Goal: Transaction & Acquisition: Purchase product/service

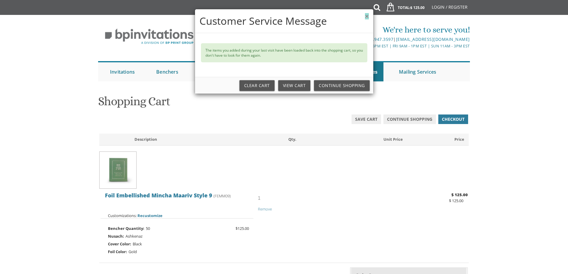
click at [367, 17] on button "×" at bounding box center [367, 16] width 4 height 6
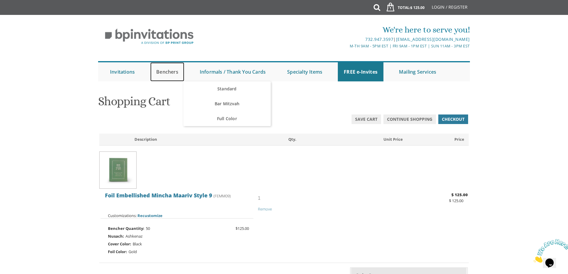
click at [172, 69] on link "Benchers" at bounding box center [167, 71] width 34 height 19
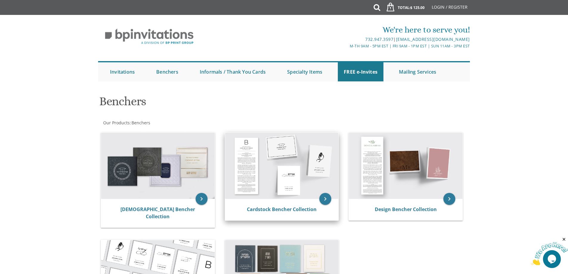
click at [276, 164] on img at bounding box center [282, 166] width 114 height 66
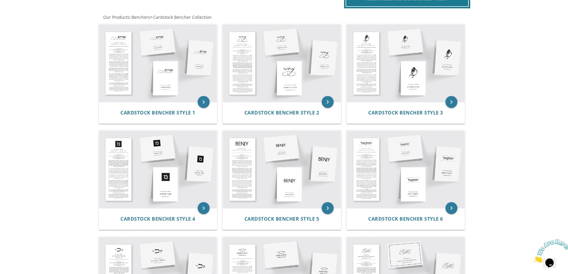
scroll to position [108, 0]
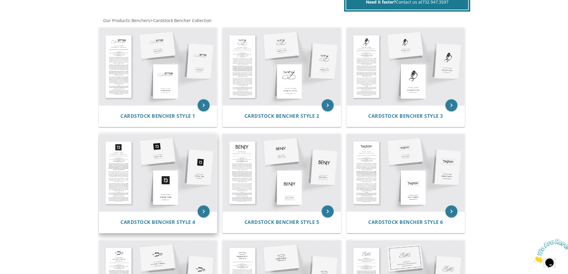
click at [162, 184] on img at bounding box center [158, 173] width 118 height 78
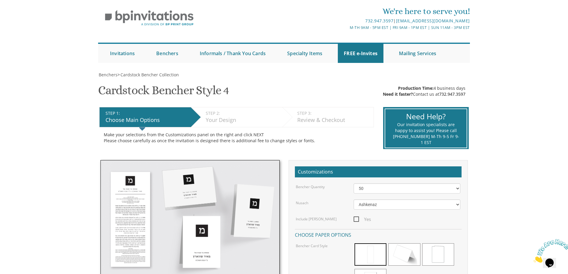
scroll to position [89, 0]
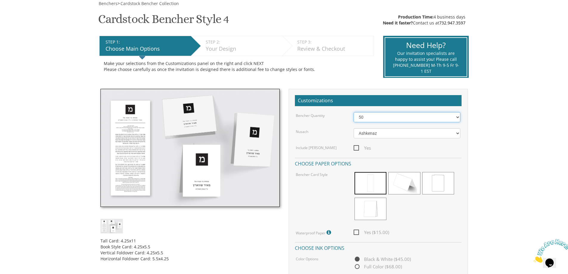
click at [371, 118] on select "50 60 70 80 90 100 125 150 175 200 225 250 275 300 325 350 375 400 425 450 475 …" at bounding box center [407, 117] width 107 height 10
select select "150"
click at [354, 112] on select "50 60 70 80 90 100 125 150 175 200 225 250 275 300 325 350 375 400 425 450 475 …" at bounding box center [407, 117] width 107 height 10
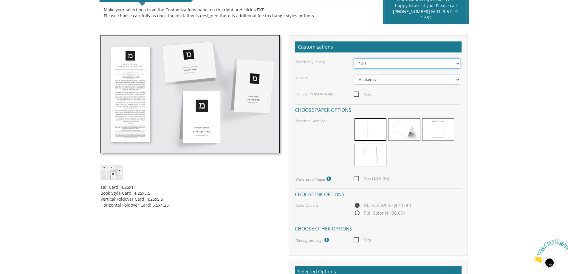
scroll to position [60, 0]
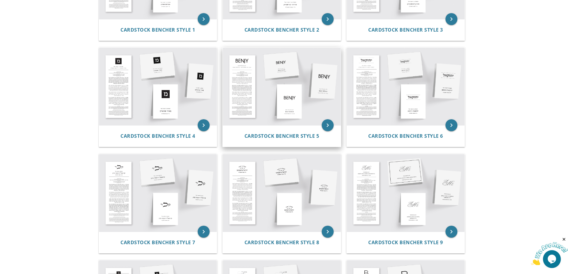
scroll to position [198, 0]
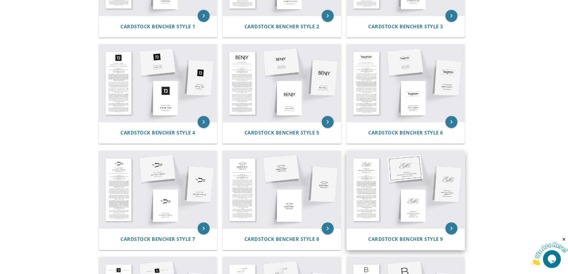
click at [371, 180] on img at bounding box center [406, 190] width 118 height 78
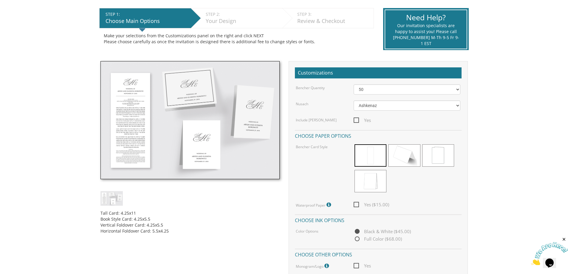
scroll to position [119, 0]
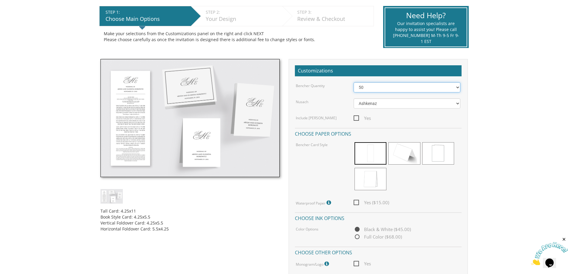
click at [377, 86] on select "50 60 70 80 90 100 125 150 175 200 225 250 275 300 325 350 375 400 425 450 475 …" at bounding box center [407, 87] width 107 height 10
select select "150"
click at [354, 82] on select "50 60 70 80 90 100 125 150 175 200 225 250 275 300 325 350 375 400 425 450 475 …" at bounding box center [407, 87] width 107 height 10
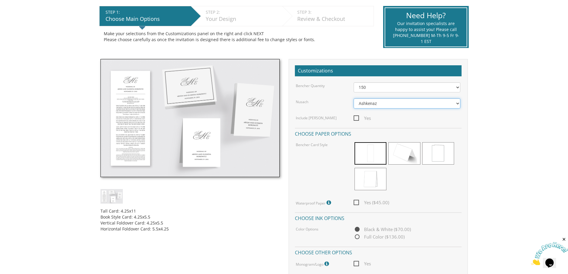
click at [389, 106] on select "Ashkenaz Edut Mizrach" at bounding box center [407, 103] width 107 height 10
click at [409, 200] on div "Yes ($45.00)" at bounding box center [407, 202] width 116 height 7
click at [366, 157] on span at bounding box center [370, 153] width 32 height 22
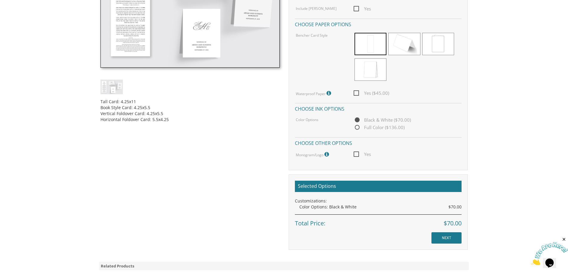
scroll to position [239, 0]
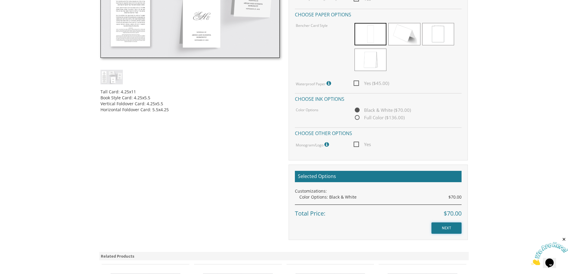
click at [448, 230] on input "NEXT" at bounding box center [446, 227] width 30 height 11
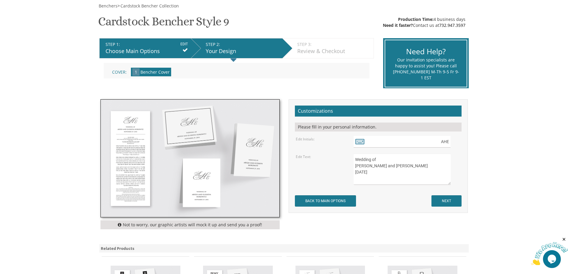
scroll to position [89, 0]
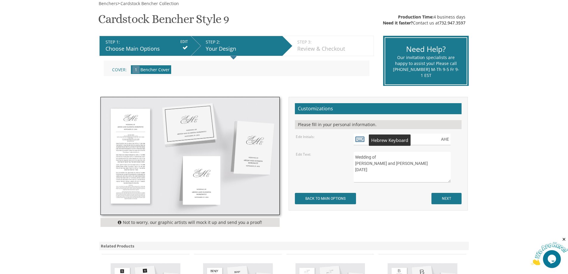
click at [359, 140] on icon at bounding box center [359, 139] width 9 height 8
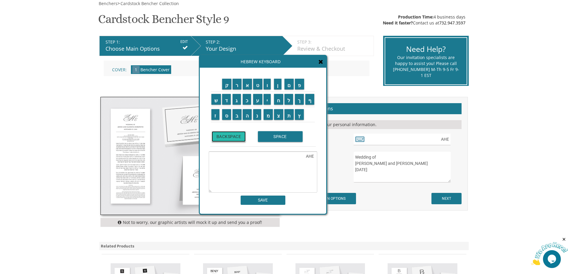
click at [227, 137] on input "BACKSPACE" at bounding box center [229, 136] width 34 height 11
type textarea "A"
click at [227, 137] on input "BACKSPACE" at bounding box center [229, 136] width 34 height 11
click at [267, 98] on input "י" at bounding box center [267, 99] width 7 height 11
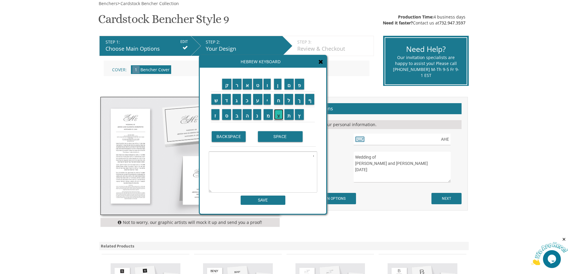
click at [280, 115] on input "צ" at bounding box center [278, 114] width 9 height 11
click at [278, 103] on input "ח" at bounding box center [278, 99] width 9 height 11
click at [228, 85] on input "ק" at bounding box center [227, 84] width 10 height 11
click at [284, 139] on input "SPACE" at bounding box center [280, 136] width 45 height 11
click at [266, 103] on input "י" at bounding box center [267, 99] width 7 height 11
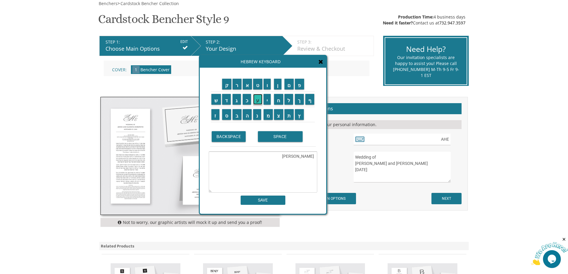
click at [258, 102] on input "ע" at bounding box center [257, 99] width 9 height 11
click at [227, 88] on input "ק" at bounding box center [227, 84] width 10 height 11
click at [239, 117] on input "ב" at bounding box center [237, 114] width 9 height 11
click at [267, 102] on input "י" at bounding box center [267, 99] width 7 height 11
type textarea "יצחק יעקבי"
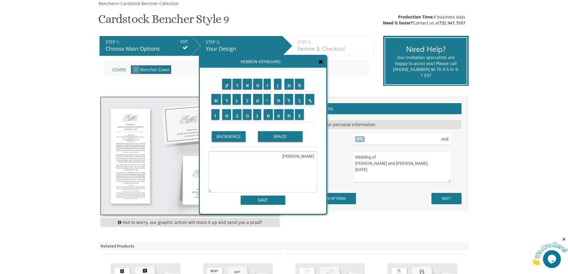
click at [267, 205] on div "ק ר א ט ו ן ם פ ש ד ג כ ע י ח ל" at bounding box center [263, 141] width 126 height 146
click at [267, 200] on input "SAVE" at bounding box center [263, 200] width 45 height 9
type input "יצחק יעקבי"
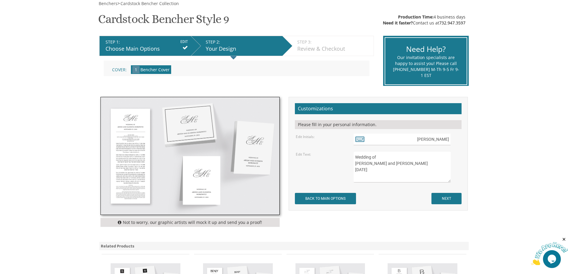
drag, startPoint x: 383, startPoint y: 169, endPoint x: 335, endPoint y: 149, distance: 51.8
click at [335, 149] on form "Customizations Please fill in your personal information. Edit Initials: יצחק יע…" at bounding box center [378, 153] width 167 height 101
click at [411, 167] on textarea "Wedding of [PERSON_NAME] and [PERSON_NAME] [DATE]" at bounding box center [402, 166] width 97 height 31
click at [376, 159] on textarea "Wedding of [PERSON_NAME] and [PERSON_NAME] [DATE]" at bounding box center [402, 166] width 97 height 31
click at [448, 199] on input "NEXT" at bounding box center [446, 198] width 30 height 11
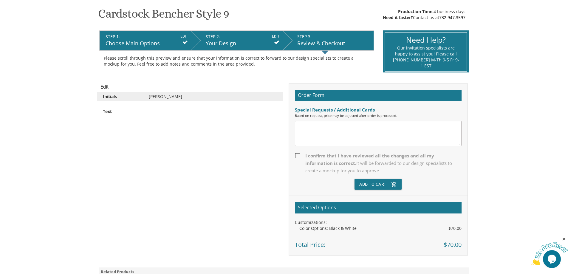
scroll to position [89, 0]
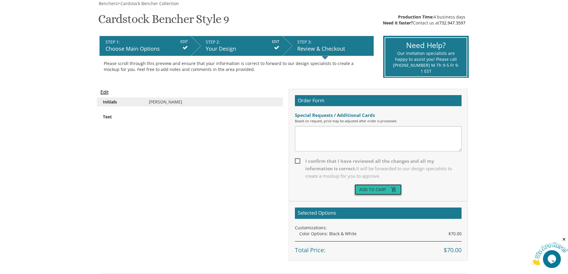
click at [380, 189] on button "Add To Cart add_shopping_cart" at bounding box center [377, 189] width 47 height 11
click at [327, 137] on textarea at bounding box center [378, 138] width 167 height 25
type textarea "do i add Bar mitzvah of?"
click at [381, 191] on button "Add To Cart add_shopping_cart" at bounding box center [377, 189] width 47 height 11
click at [297, 160] on span "I confirm that I have reviewed all the changes and all my information is correc…" at bounding box center [378, 168] width 167 height 22
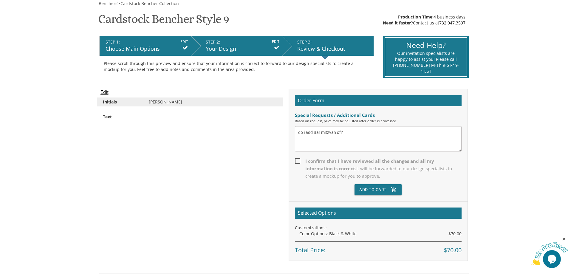
click at [297, 160] on input "I confirm that I have reviewed all the changes and all my information is correc…" at bounding box center [297, 161] width 4 height 4
checkbox input "true"
click at [370, 192] on button "Add To Cart add_shopping_cart" at bounding box center [377, 189] width 47 height 11
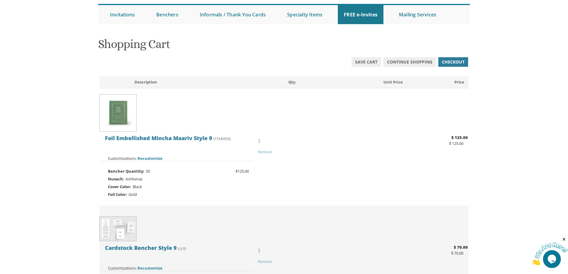
scroll to position [60, 0]
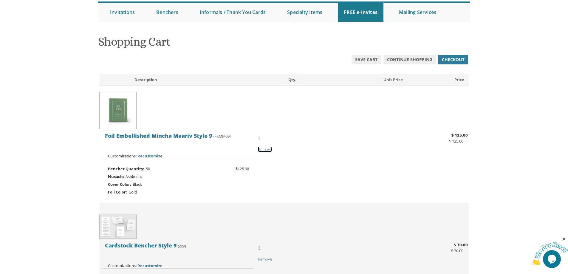
click at [266, 150] on span "Remove" at bounding box center [265, 149] width 14 height 5
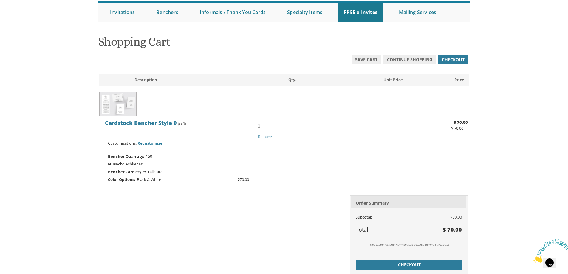
scroll to position [89, 0]
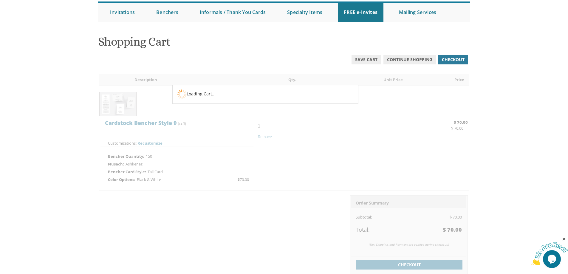
scroll to position [60, 0]
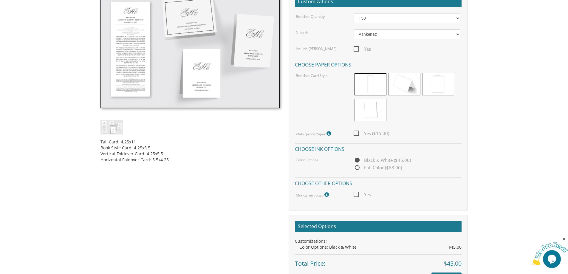
scroll to position [179, 0]
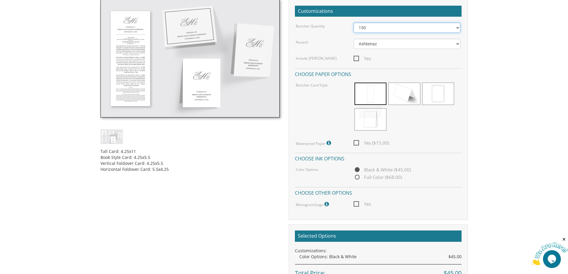
click at [376, 29] on select "50 60 70 80 90 100 125 150 175 200 225 250 275 300 325 350 375 400 425 450 475 …" at bounding box center [407, 28] width 107 height 10
select select "100"
click at [354, 23] on select "50 60 70 80 90 100 125 150 175 200 225 250 275 300 325 350 375 400 425 450 475 …" at bounding box center [407, 28] width 107 height 10
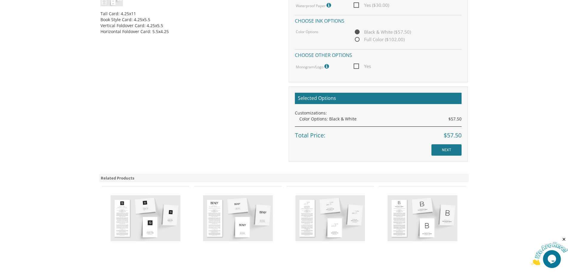
scroll to position [328, 0]
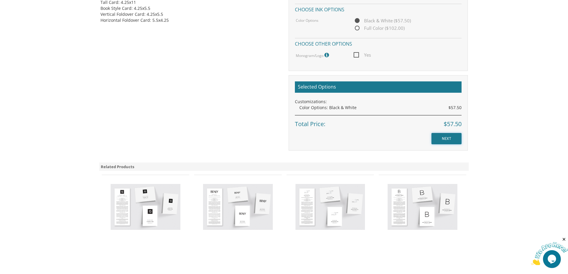
click at [446, 140] on input "NEXT" at bounding box center [446, 138] width 30 height 11
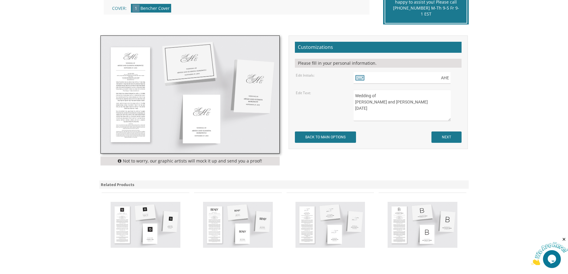
scroll to position [179, 0]
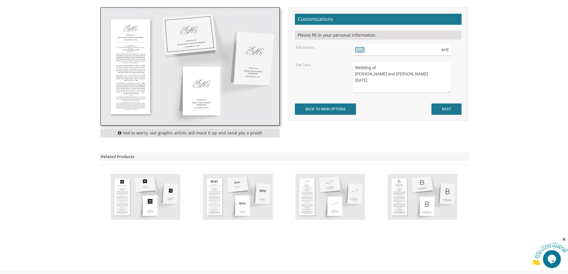
drag, startPoint x: 372, startPoint y: 69, endPoint x: 352, endPoint y: 68, distance: 19.7
click at [352, 68] on div "Wedding of Aryeh and Elisheva Horowitz November 29, 2018" at bounding box center [407, 77] width 116 height 31
click at [360, 68] on textarea "Wedding of Aryeh and Elisheva Horowitz November 29, 2018" at bounding box center [402, 77] width 97 height 31
click at [360, 69] on textarea "Wedding of Aryeh and Elisheva Horowitz November 29, 2018" at bounding box center [402, 77] width 97 height 31
click at [361, 69] on textarea "Wedding of Aryeh and Elisheva Horowitz November 29, 2018" at bounding box center [402, 77] width 97 height 31
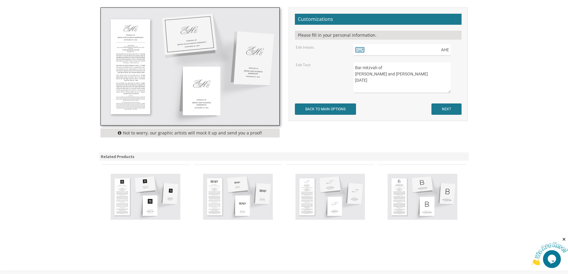
click at [381, 69] on textarea "Wedding of Aryeh and Elisheva Horowitz November 29, 2018" at bounding box center [402, 77] width 97 height 31
drag, startPoint x: 413, startPoint y: 74, endPoint x: 356, endPoint y: 75, distance: 56.6
click at [356, 75] on textarea "Wedding of Aryeh and Elisheva Horowitz November 29, 2018" at bounding box center [402, 77] width 97 height 31
drag, startPoint x: 376, startPoint y: 82, endPoint x: 354, endPoint y: 81, distance: 21.8
click at [354, 81] on textarea "Wedding of Aryeh and Elisheva Horowitz November 29, 2018" at bounding box center [402, 77] width 97 height 31
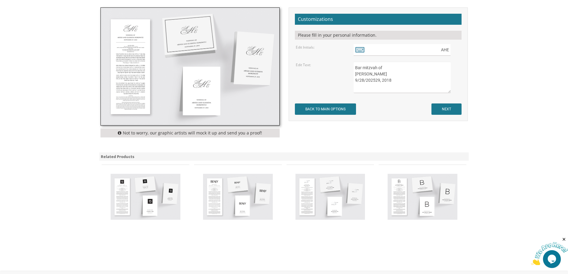
drag, startPoint x: 390, startPoint y: 80, endPoint x: 375, endPoint y: 80, distance: 15.2
click at [375, 80] on textarea "Wedding of Aryeh and Elisheva Horowitz November 29, 2018" at bounding box center [402, 77] width 97 height 31
click at [360, 80] on textarea "Wedding of Aryeh and Elisheva Horowitz November 29, 2018" at bounding box center [402, 77] width 97 height 31
click at [380, 82] on textarea "Wedding of Aryeh and Elisheva Horowitz November 29, 2018" at bounding box center [402, 77] width 97 height 31
type textarea "Bar mitzvah of Yitzy Jacoby 9/28/2025"
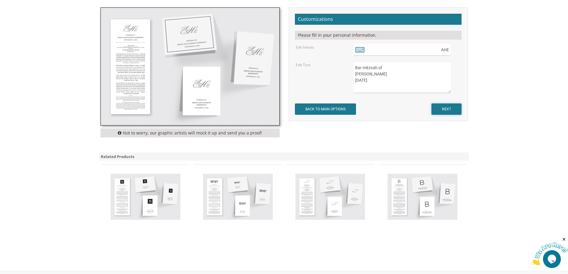
click at [448, 108] on input "NEXT" at bounding box center [446, 108] width 30 height 11
click at [366, 69] on textarea "Wedding of [PERSON_NAME] and [PERSON_NAME] [DATE]" at bounding box center [402, 77] width 97 height 31
type textarea "Bar Mitzvah of [PERSON_NAME] [DATE]"
click at [359, 49] on icon at bounding box center [359, 49] width 9 height 8
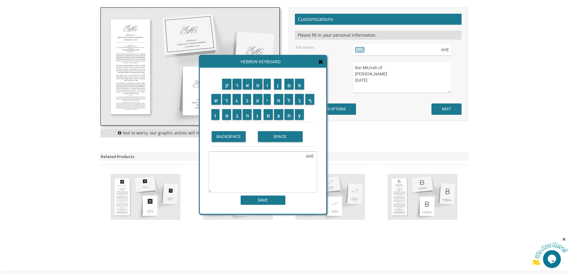
click at [304, 157] on textarea "AHE" at bounding box center [263, 171] width 109 height 41
type textarea "A"
click at [268, 103] on input "י" at bounding box center [267, 99] width 7 height 11
click at [276, 114] on input "צ" at bounding box center [278, 114] width 9 height 11
click at [275, 105] on td "ח" at bounding box center [278, 99] width 10 height 15
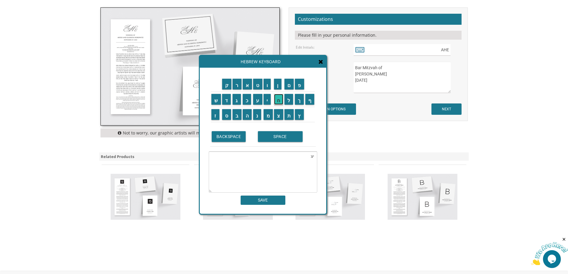
click at [281, 101] on input "ח" at bounding box center [278, 99] width 9 height 11
click at [226, 88] on input "ק" at bounding box center [227, 84] width 10 height 11
click at [273, 135] on input "SPACE" at bounding box center [280, 136] width 45 height 11
click at [268, 103] on input "י" at bounding box center [267, 99] width 7 height 11
click at [258, 100] on input "ע" at bounding box center [257, 99] width 9 height 11
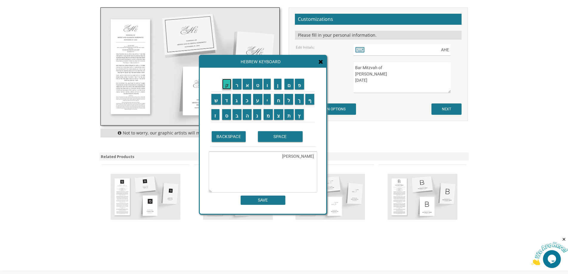
click at [227, 86] on input "ק" at bounding box center [227, 84] width 10 height 11
click at [238, 114] on input "ב" at bounding box center [237, 114] width 9 height 11
click at [267, 100] on input "י" at bounding box center [267, 99] width 7 height 11
type textarea "יצחק יעקבי"
click at [273, 204] on input "SAVE" at bounding box center [263, 200] width 45 height 9
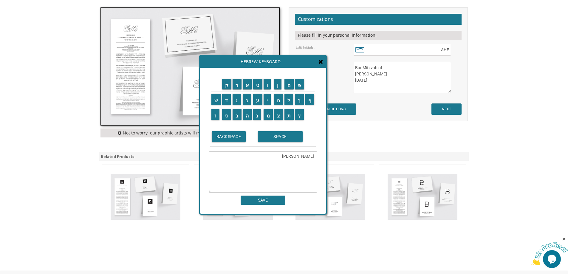
type input "יצחק יעקבי"
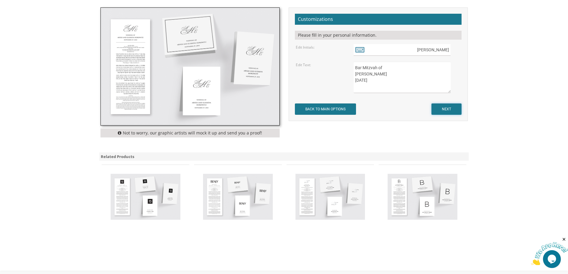
click at [447, 106] on input "NEXT" at bounding box center [446, 108] width 30 height 11
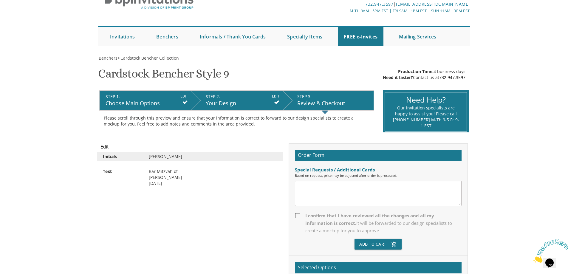
scroll to position [119, 0]
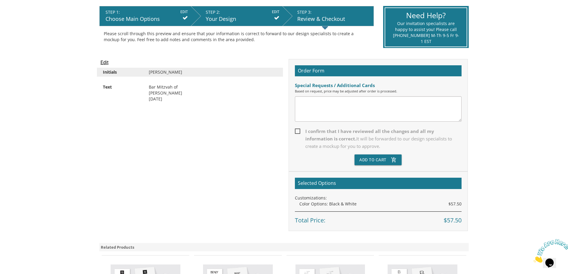
click at [305, 111] on textarea at bounding box center [378, 108] width 167 height 25
type textarea "do i put in bar mitzvah of?"
click at [296, 131] on span "I confirm that I have reviewed all the changes and all my information is correc…" at bounding box center [378, 139] width 167 height 22
click at [296, 131] on input "I confirm that I have reviewed all the changes and all my information is correc…" at bounding box center [297, 131] width 4 height 4
checkbox input "true"
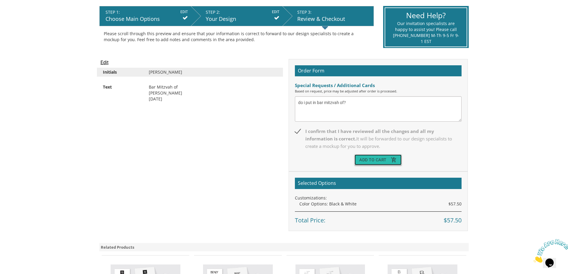
click at [377, 160] on button "Add To Cart add_shopping_cart" at bounding box center [377, 159] width 47 height 11
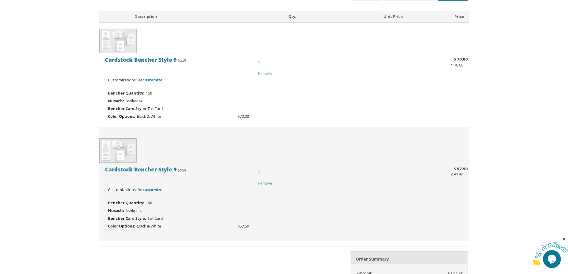
scroll to position [119, 0]
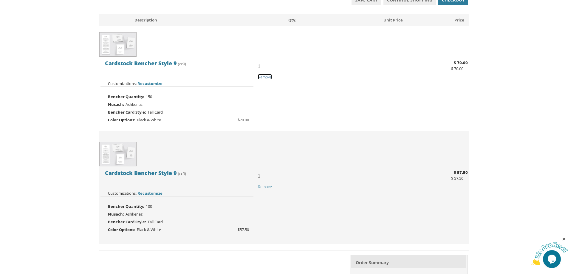
click at [261, 78] on span "Remove" at bounding box center [265, 76] width 14 height 5
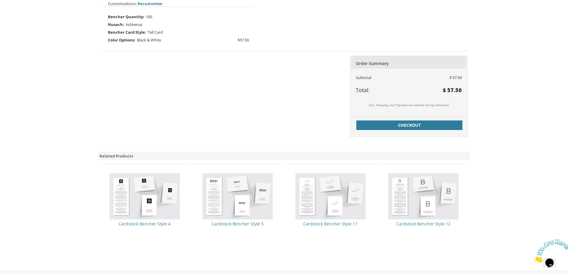
scroll to position [188, 0]
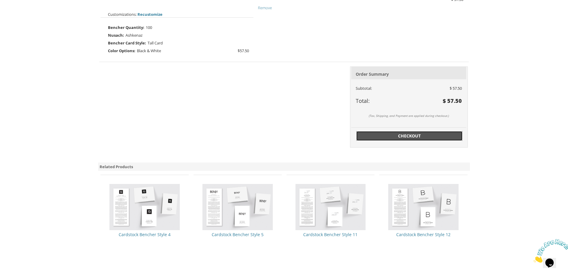
click at [413, 136] on span "Checkout" at bounding box center [409, 136] width 99 height 6
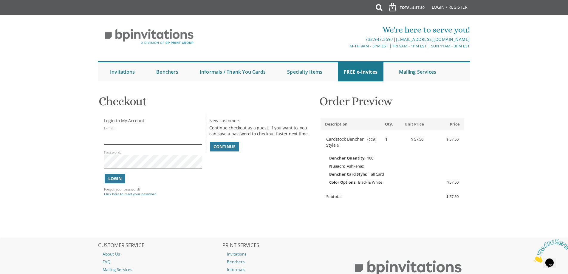
click at [122, 140] on input "E-mail:" at bounding box center [153, 138] width 98 height 14
drag, startPoint x: 250, startPoint y: 147, endPoint x: 245, endPoint y: 147, distance: 5.4
click at [250, 147] on div "Continue" at bounding box center [260, 146] width 102 height 11
click at [223, 146] on span "Continue" at bounding box center [224, 147] width 22 height 6
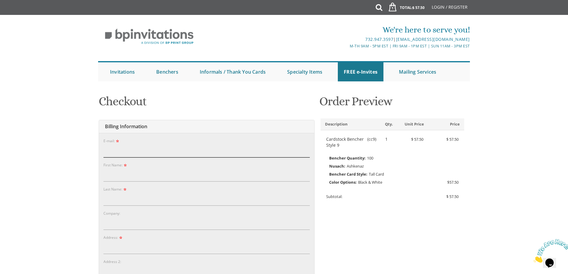
click at [148, 152] on input "E-mail:" at bounding box center [206, 151] width 206 height 14
type input "tzipsherzka@gmail.com"
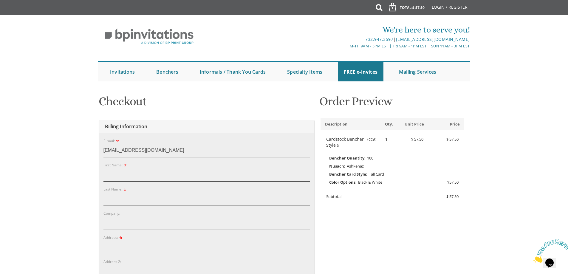
type input "TZIPA L"
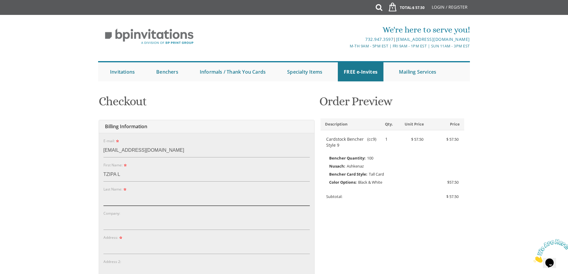
type input "JACOBY"
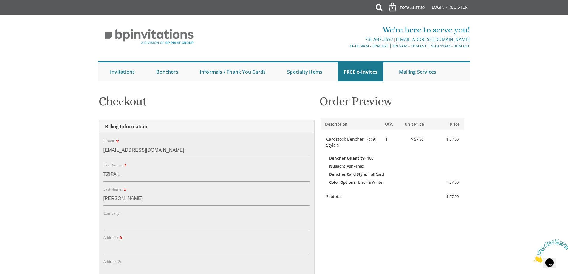
type input "℅ TZIPA JACOBY"
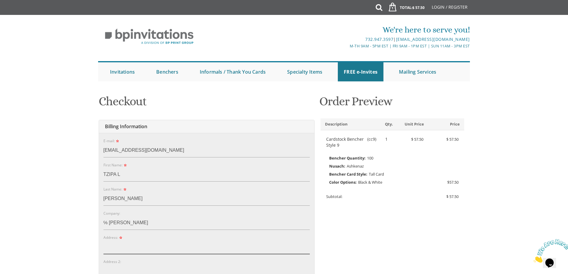
type input "[STREET_ADDRESS]"
type input "LAKEWOOD"
type input "08701"
select select "NJ"
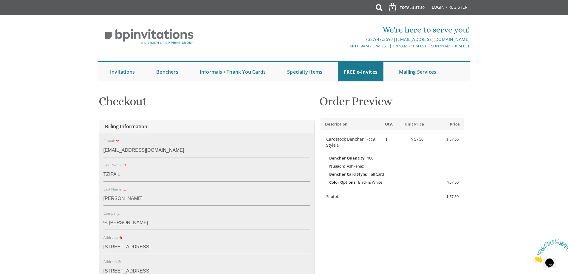
type input "7328505118"
drag, startPoint x: 148, startPoint y: 226, endPoint x: 92, endPoint y: 223, distance: 56.1
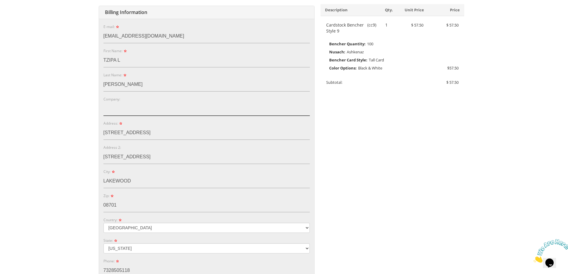
scroll to position [149, 0]
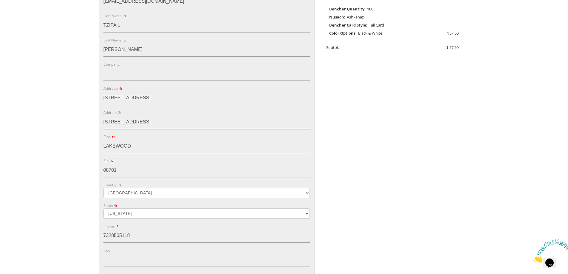
drag, startPoint x: 162, startPoint y: 123, endPoint x: 89, endPoint y: 123, distance: 73.0
click at [89, 123] on body "My Cart 1 Total: $ 57.50 $ 57.50 Cardstock Bencher Style 9 Qty. 1" at bounding box center [284, 156] width 568 height 610
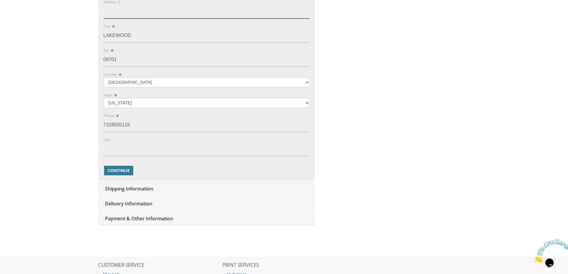
scroll to position [298, 0]
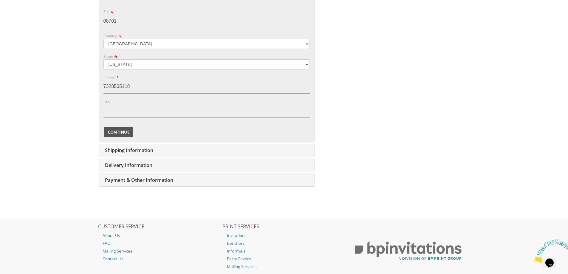
click at [127, 133] on span "Continue" at bounding box center [119, 132] width 22 height 6
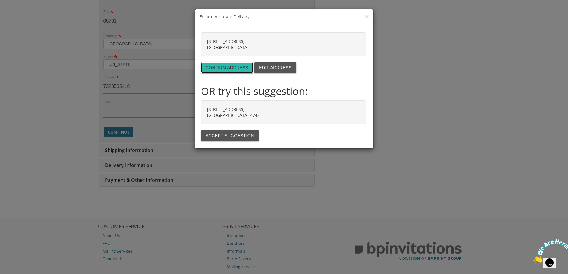
click at [229, 67] on button "Confirm address" at bounding box center [227, 67] width 52 height 11
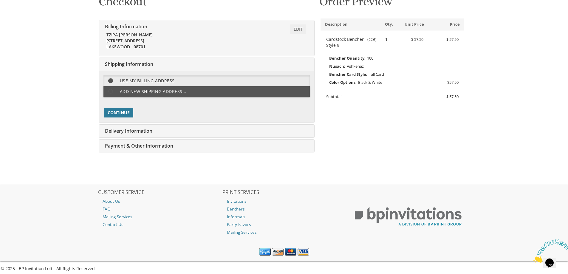
scroll to position [103, 0]
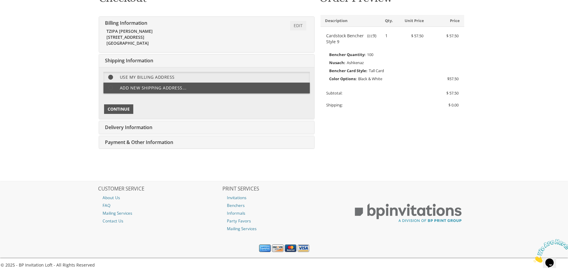
click at [126, 109] on span "Continue" at bounding box center [119, 109] width 22 height 6
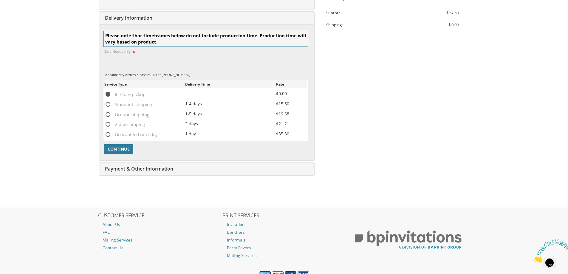
scroll to position [184, 0]
click at [123, 151] on span "Continue" at bounding box center [119, 148] width 22 height 6
type input "9/26/2025"
click at [128, 148] on span "Continue" at bounding box center [119, 148] width 22 height 6
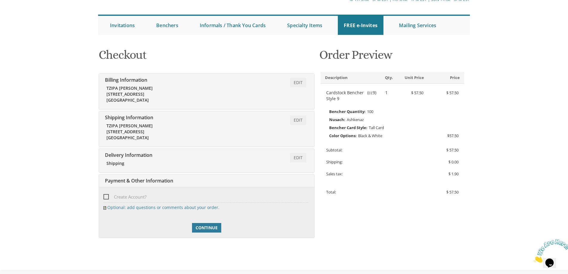
scroll to position [46, 0]
click at [211, 232] on link "Continue" at bounding box center [206, 228] width 29 height 10
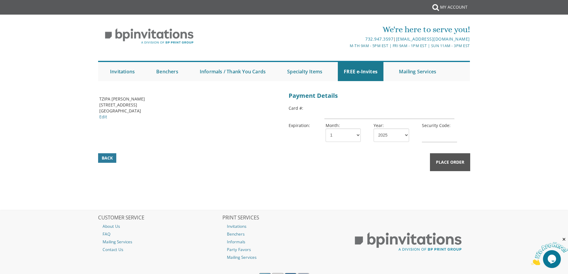
click at [440, 161] on span "Place Order" at bounding box center [450, 162] width 28 height 6
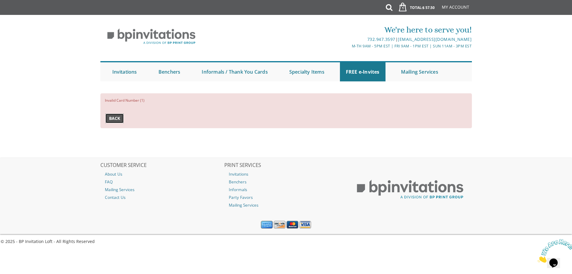
click at [116, 118] on span "Back" at bounding box center [114, 118] width 11 height 6
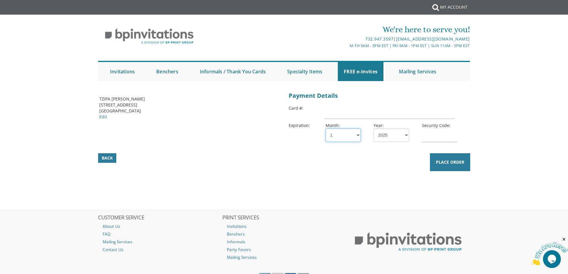
click at [338, 137] on select "1 2 3 4 5 6 7 8 9 10 11 12" at bounding box center [343, 134] width 35 height 13
select select "12"
click at [326, 128] on select "1 2 3 4 5 6 7 8 9 10 11 12" at bounding box center [343, 134] width 35 height 13
click at [380, 137] on select "2025 2026 2027 2028 2029 2030 2031 2032 2033 2034 2035" at bounding box center [391, 134] width 35 height 13
select select "27"
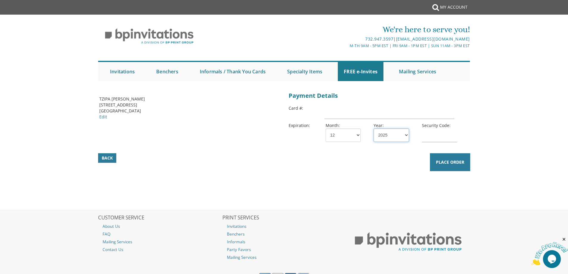
click at [374, 128] on select "2025 2026 2027 2028 2029 2030 2031 2032 2033 2034 2035" at bounding box center [391, 134] width 35 height 13
click at [432, 134] on input "text" at bounding box center [439, 135] width 35 height 14
type input "768"
type input "[CREDIT_CARD_NUMBER]"
click at [447, 165] on span "Place Order" at bounding box center [450, 162] width 28 height 6
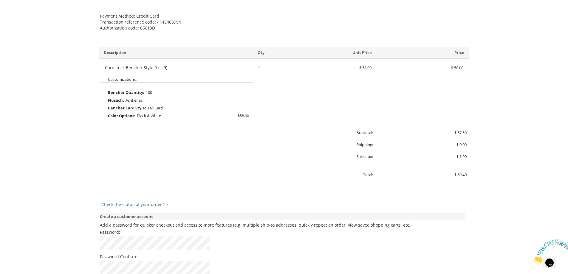
scroll to position [119, 0]
